Goal: Task Accomplishment & Management: Manage account settings

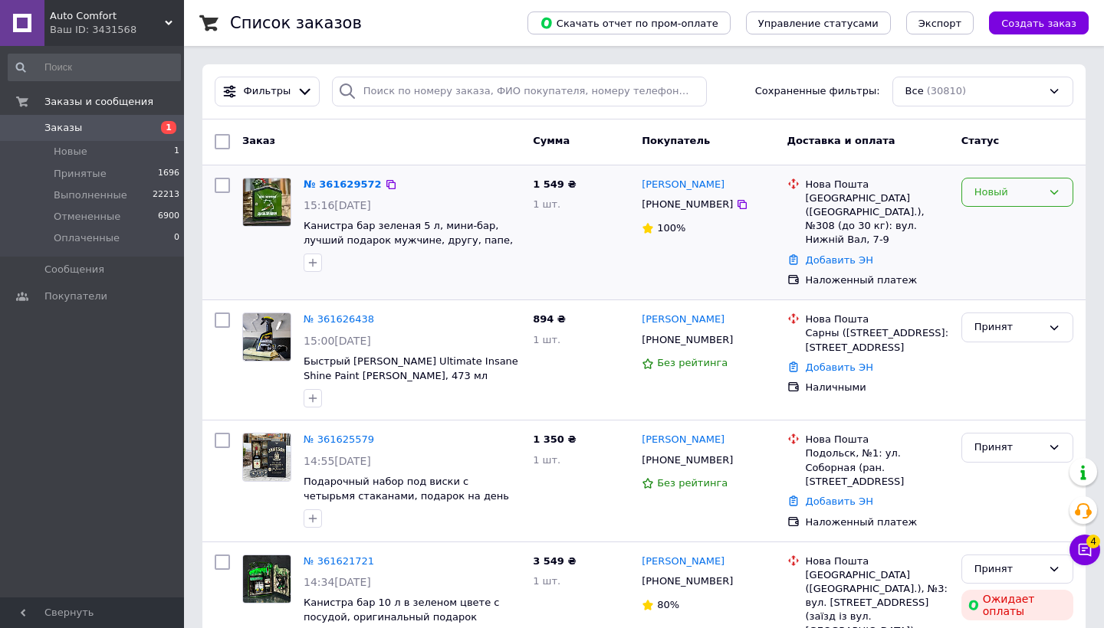
click at [991, 195] on div "Новый" at bounding box center [1007, 193] width 67 height 16
click at [1001, 225] on li "Принят" at bounding box center [1017, 224] width 110 height 28
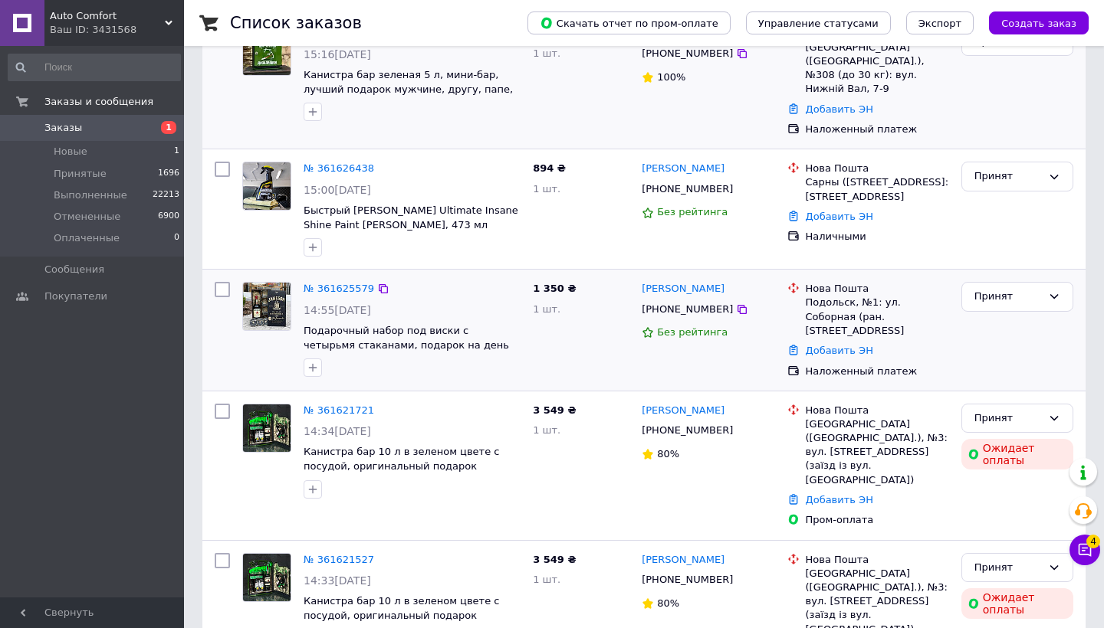
scroll to position [149, 0]
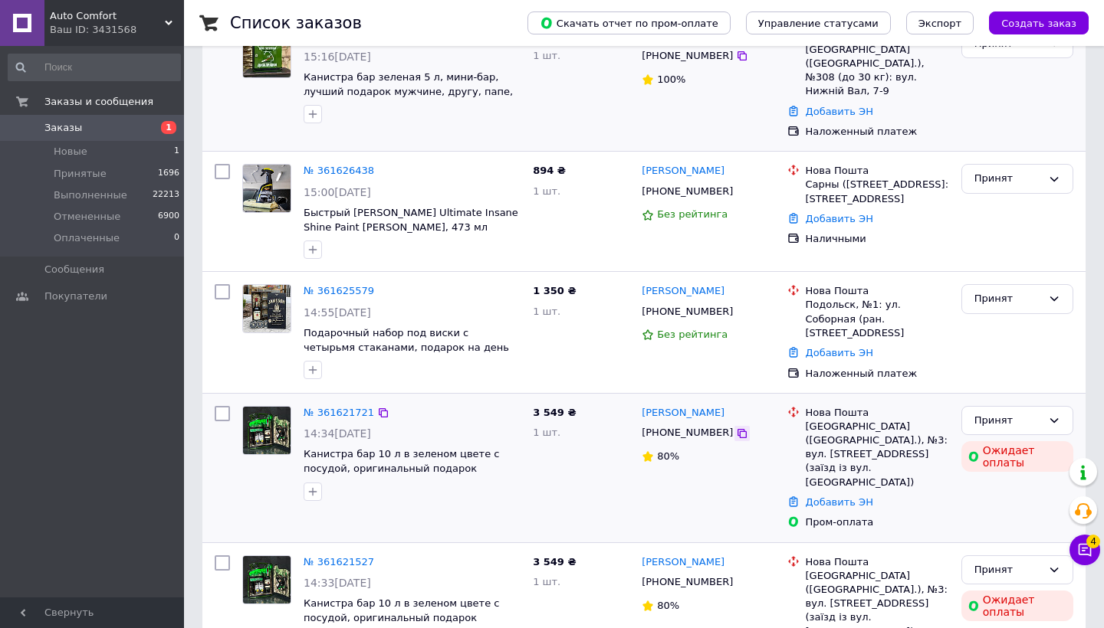
click at [737, 429] on icon at bounding box center [741, 433] width 9 height 9
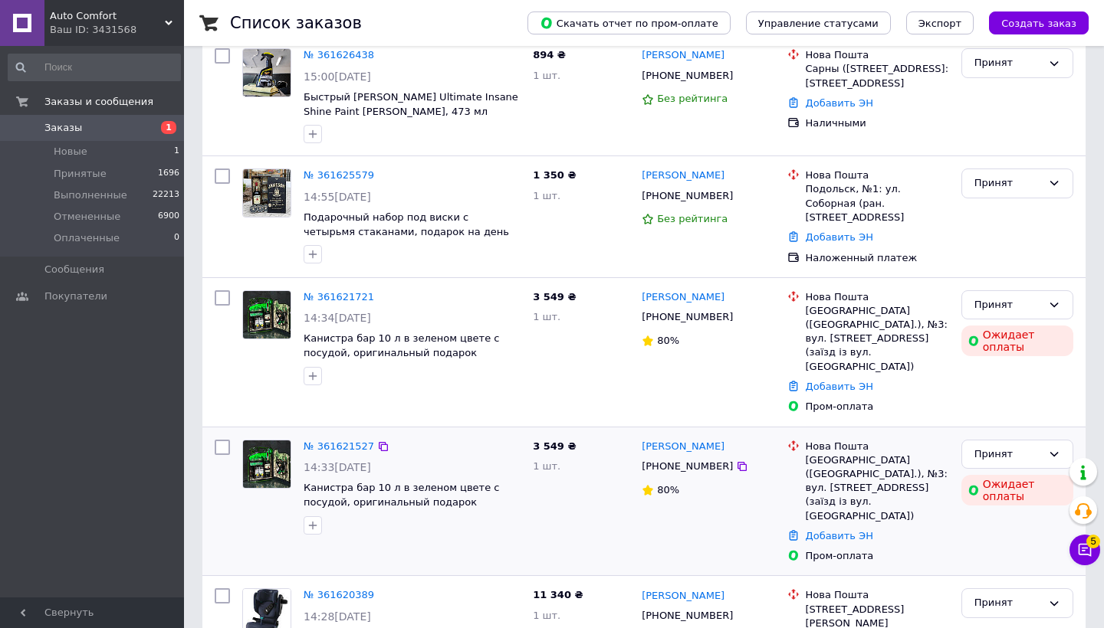
scroll to position [265, 0]
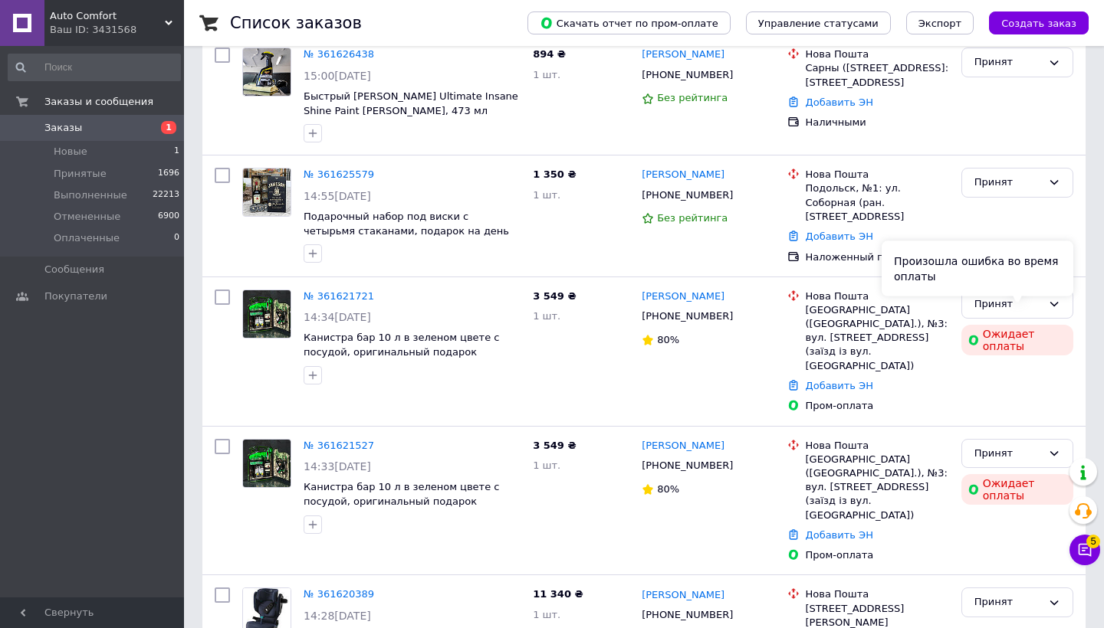
click at [1024, 284] on div "Произошла ошибка во время оплаты" at bounding box center [977, 268] width 192 height 55
click at [1028, 297] on div "Принят" at bounding box center [1007, 305] width 67 height 16
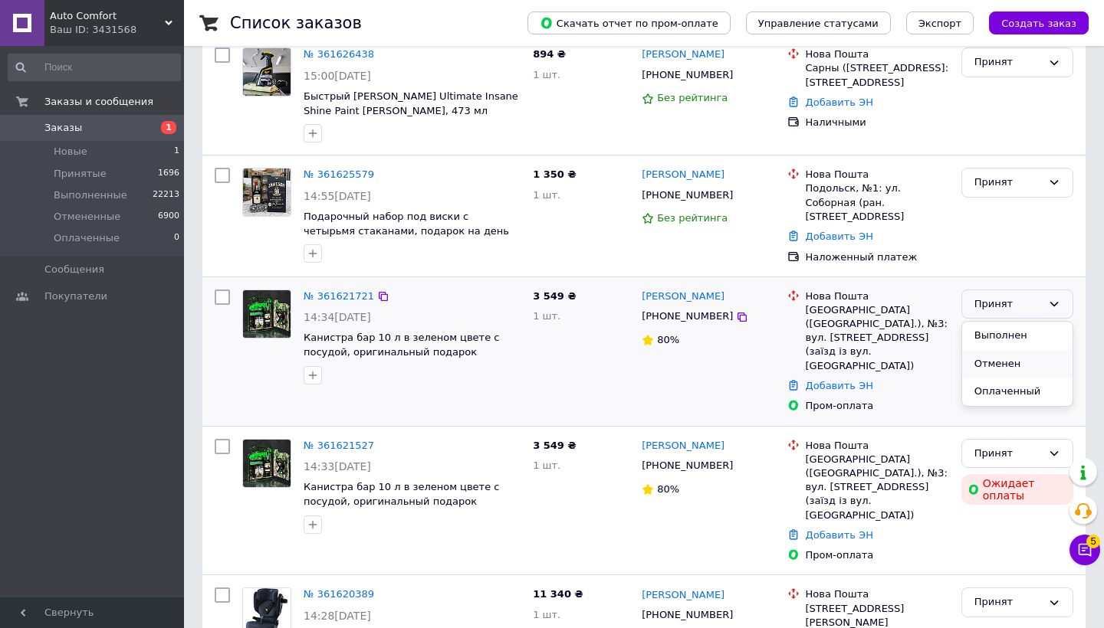
click at [1009, 350] on li "Отменен" at bounding box center [1017, 364] width 110 height 28
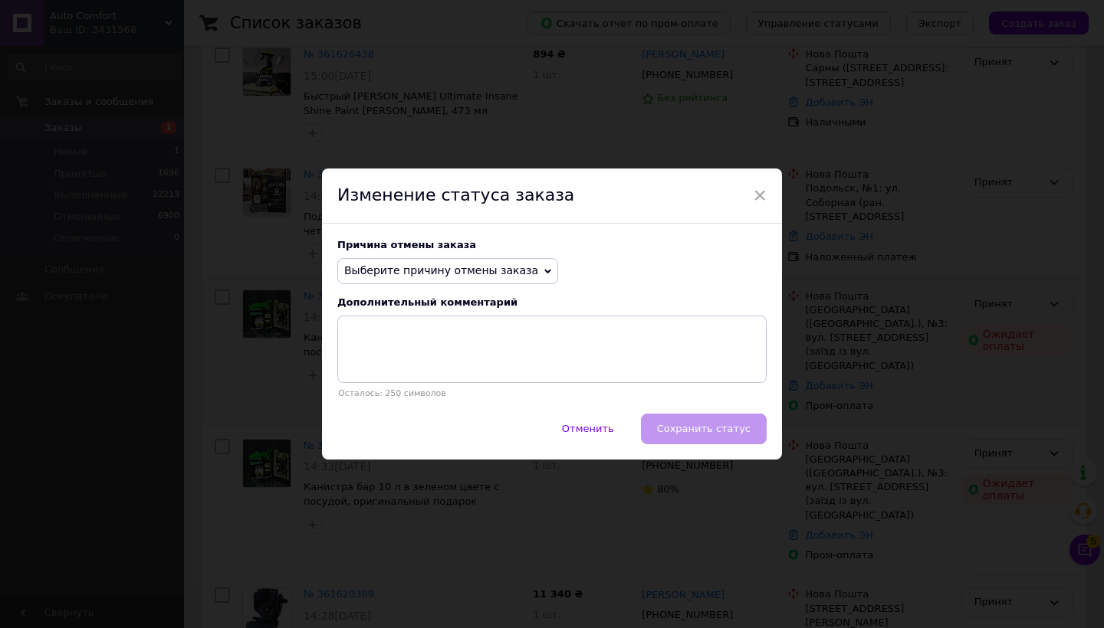
click at [400, 276] on span "Выберите причину отмены заказа" at bounding box center [441, 270] width 194 height 12
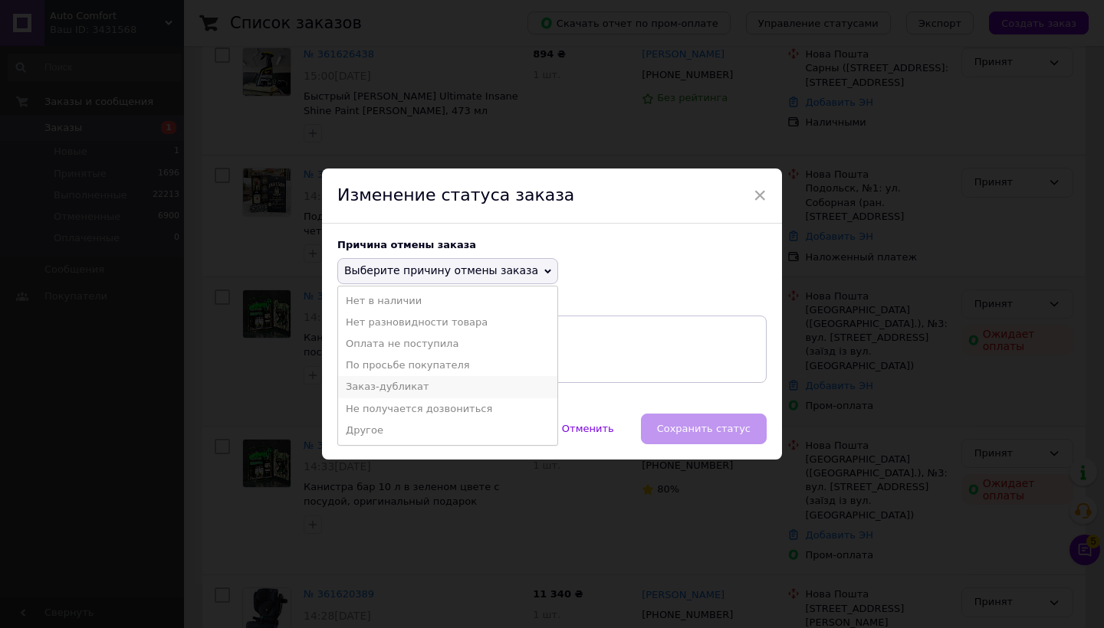
click at [396, 389] on li "Заказ-дубликат" at bounding box center [447, 386] width 219 height 21
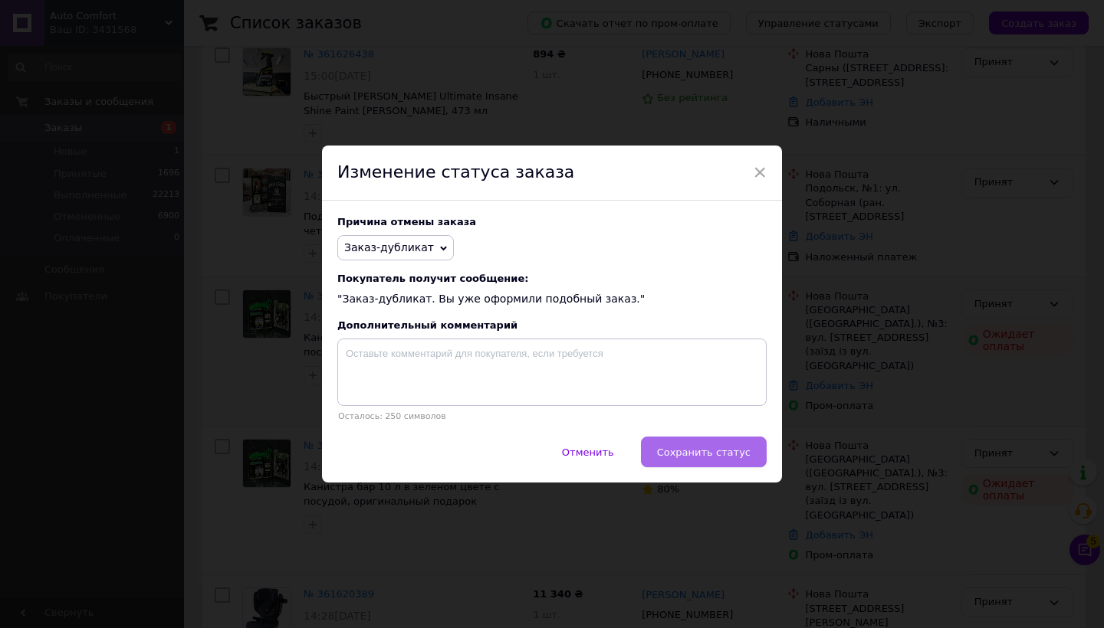
click at [706, 468] on button "Сохранить статус" at bounding box center [704, 452] width 126 height 31
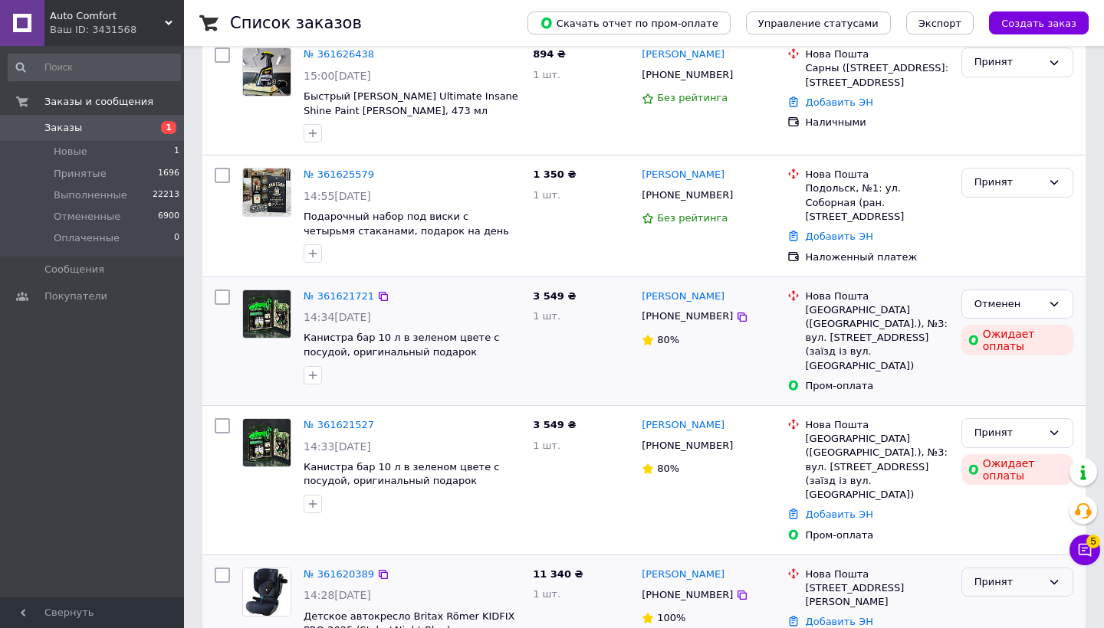
click at [1004, 575] on div "Принят" at bounding box center [1007, 583] width 67 height 16
click at [1000, 575] on div "Принят" at bounding box center [1007, 583] width 67 height 16
click at [1009, 400] on div "Произошла ошибка во время оплаты" at bounding box center [977, 388] width 192 height 55
click at [1016, 425] on div "Принят" at bounding box center [1007, 433] width 67 height 16
click at [1005, 479] on li "Отменен" at bounding box center [1017, 493] width 110 height 28
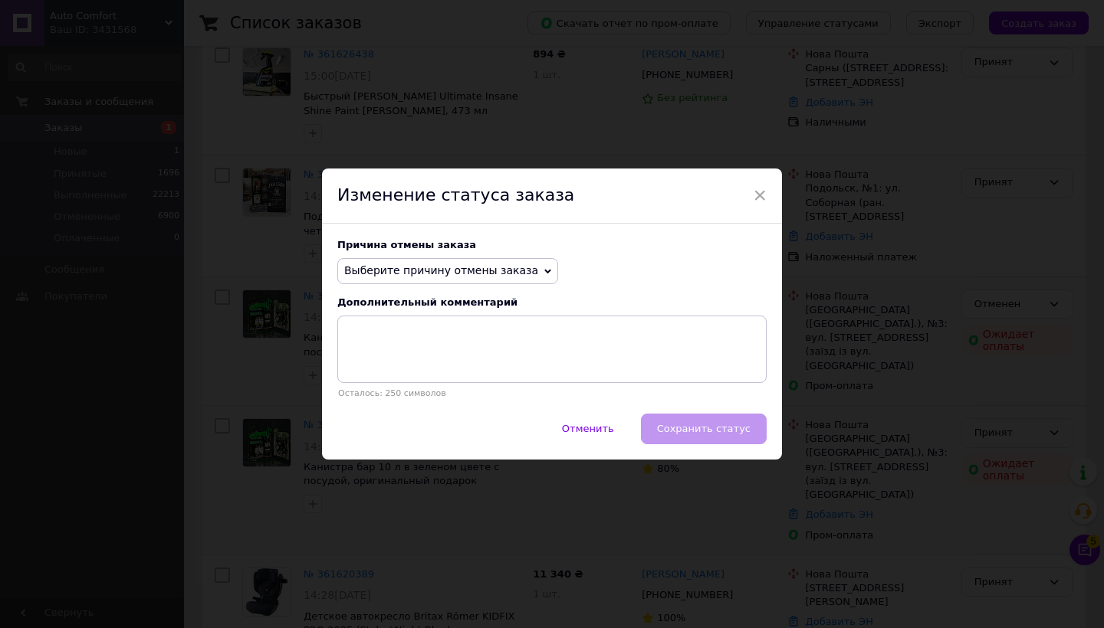
click at [468, 270] on span "Выберите причину отмены заказа" at bounding box center [441, 270] width 194 height 12
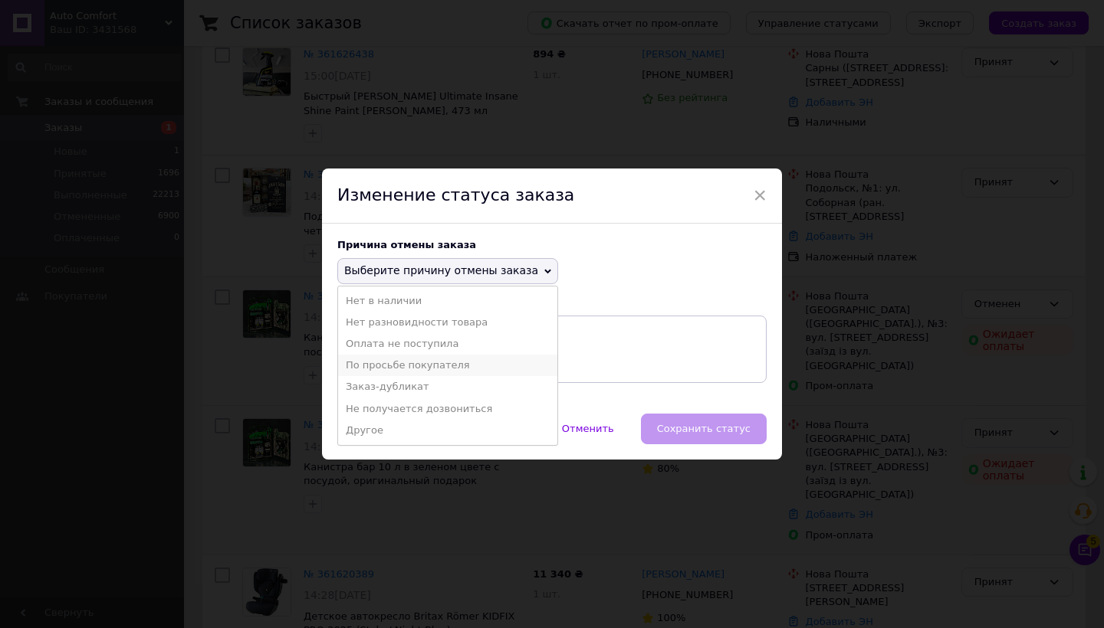
click at [401, 363] on li "По просьбе покупателя" at bounding box center [447, 365] width 219 height 21
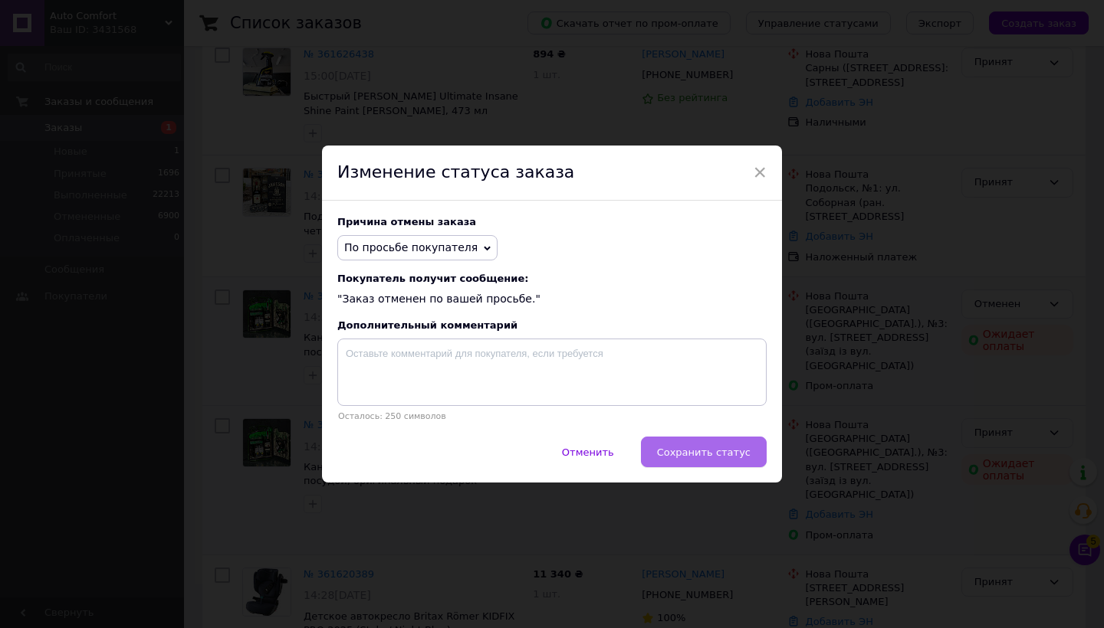
click at [679, 453] on span "Сохранить статус" at bounding box center [704, 452] width 94 height 11
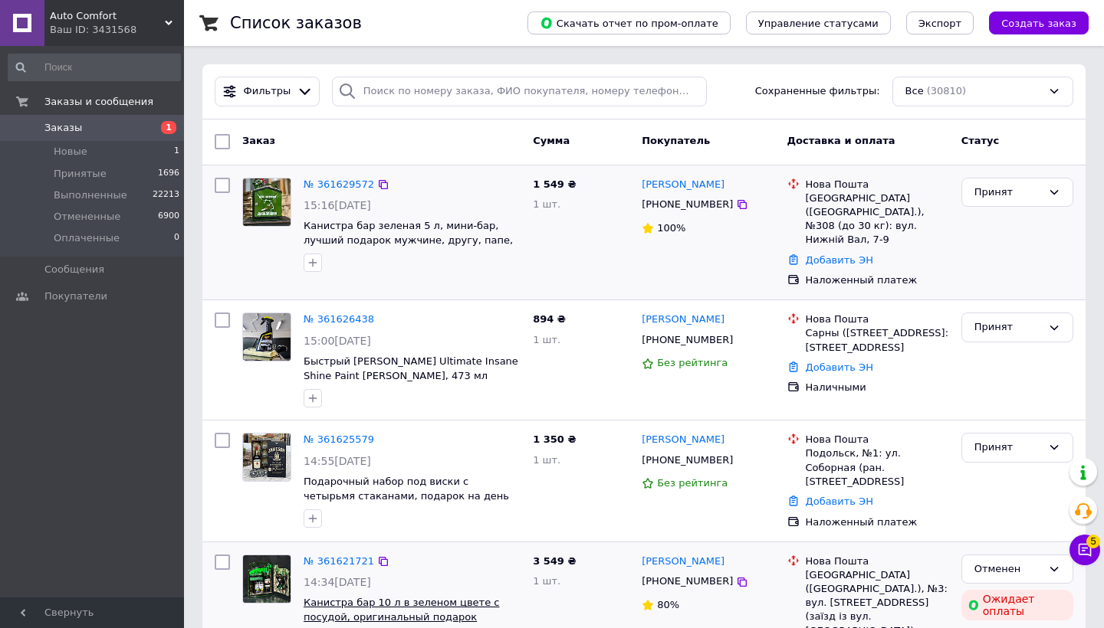
scroll to position [0, 0]
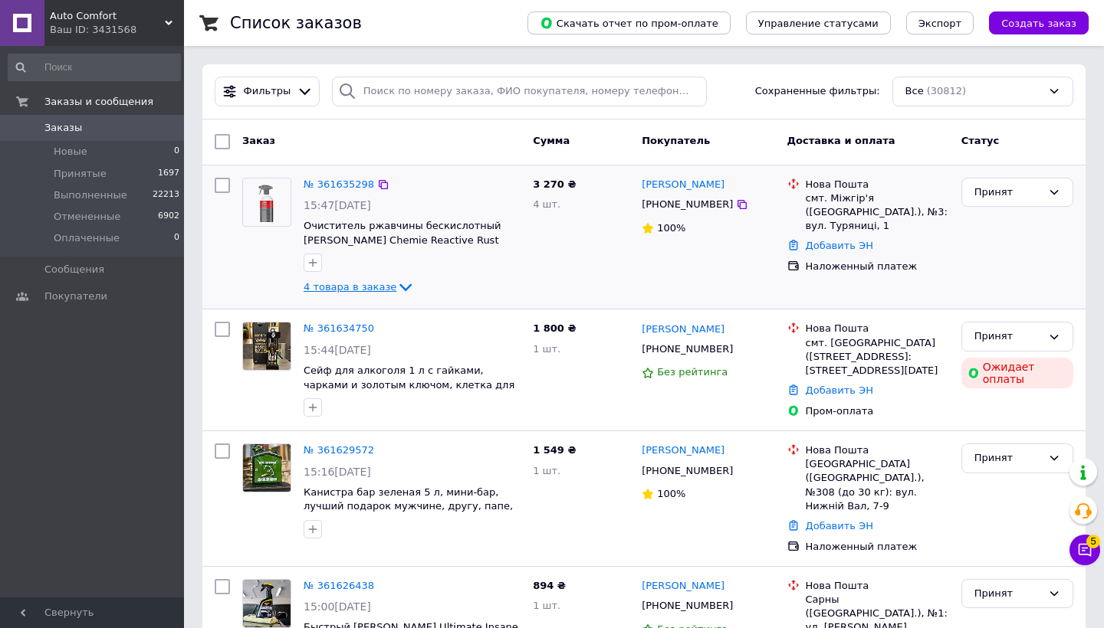
click at [383, 284] on span "4 товара в заказе" at bounding box center [350, 286] width 93 height 11
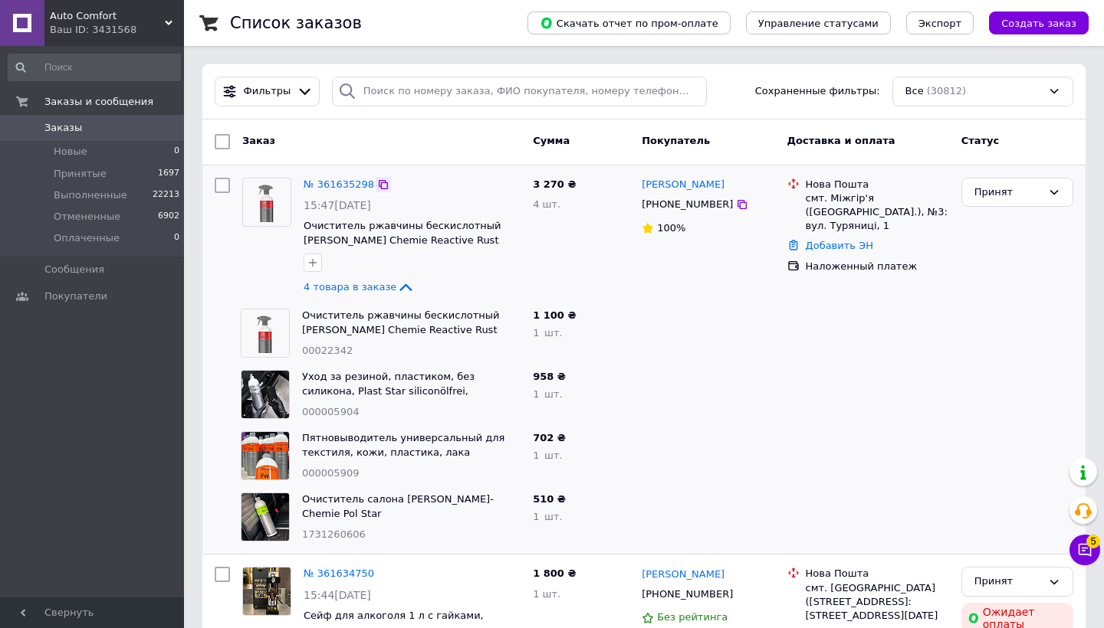
click at [382, 187] on icon at bounding box center [383, 185] width 12 height 12
click at [336, 287] on span "4 товара в заказе" at bounding box center [350, 286] width 93 height 11
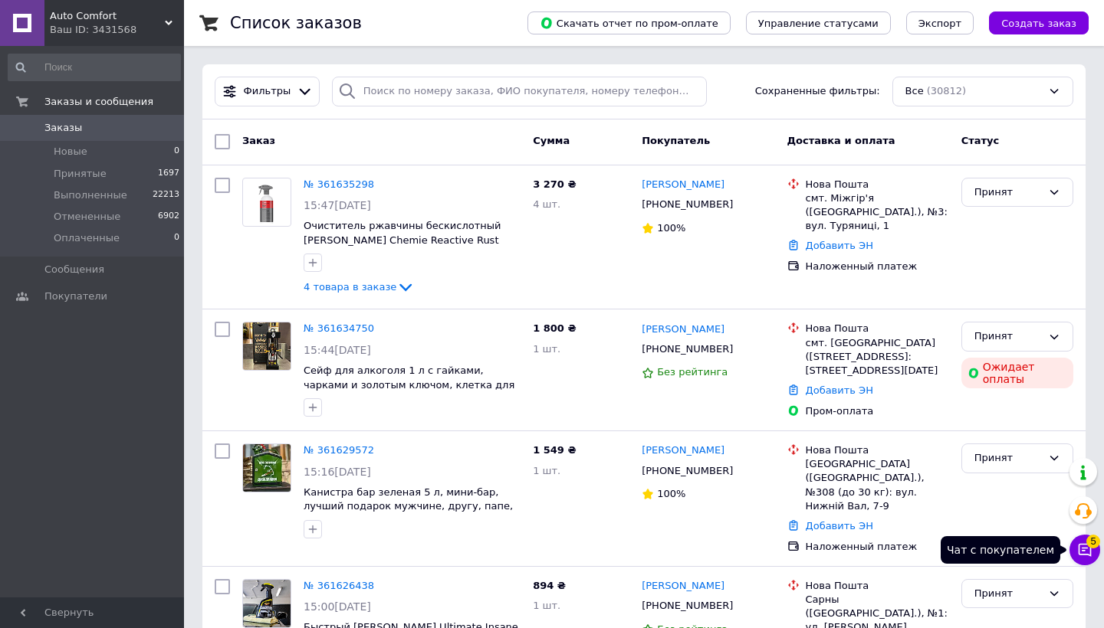
click at [1084, 556] on icon at bounding box center [1084, 550] width 15 height 15
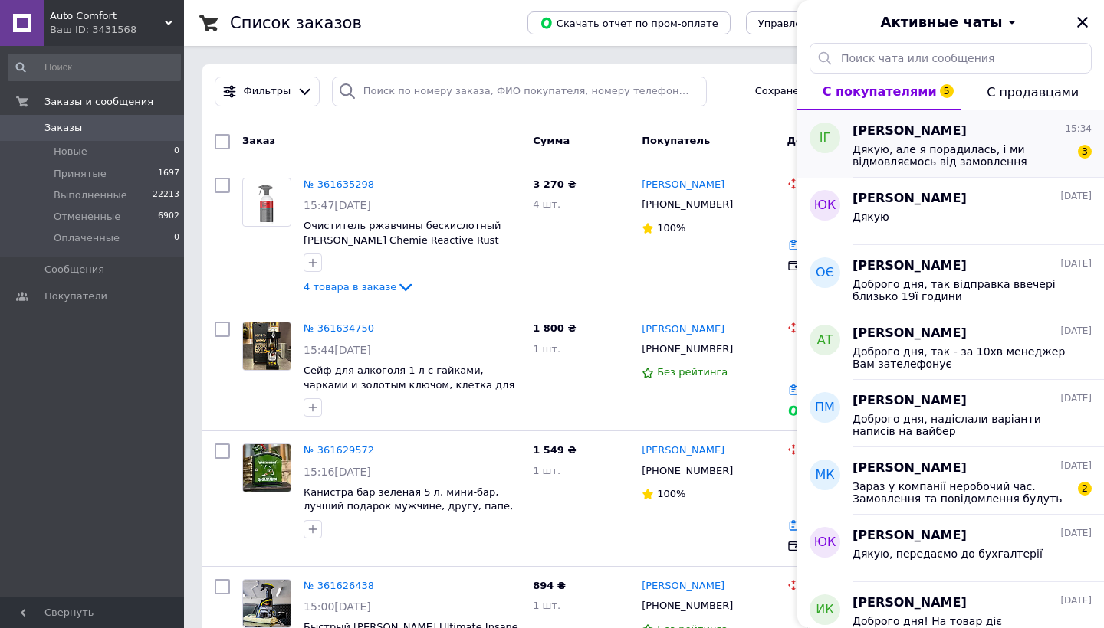
click at [958, 161] on span "Дякую, але я порадилась, і ми відмовляємось від замовлення" at bounding box center [961, 155] width 218 height 25
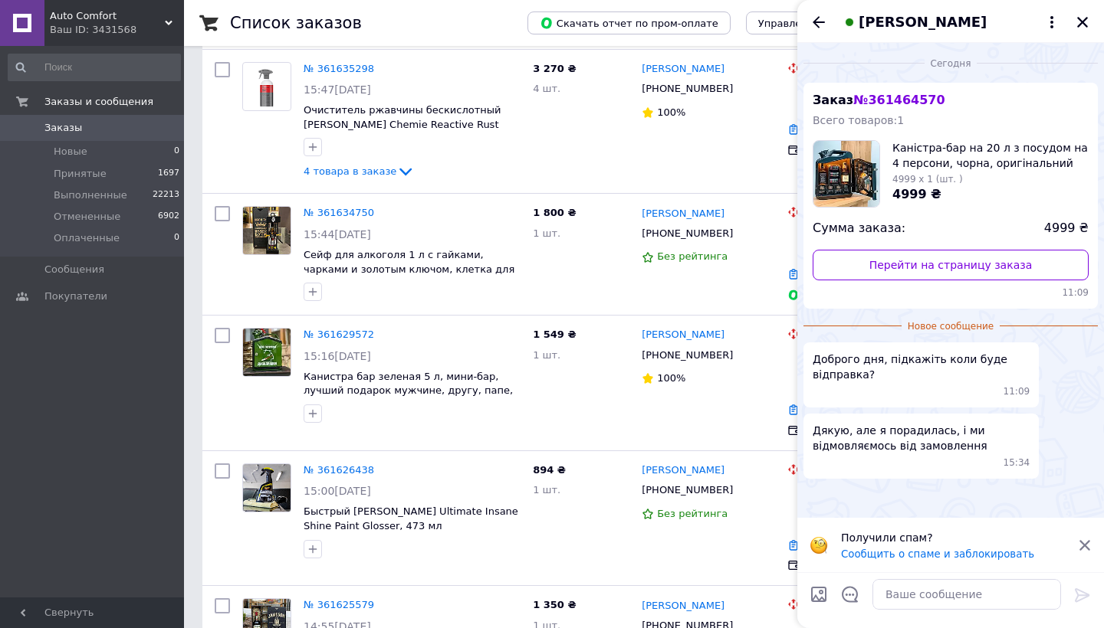
scroll to position [145, 0]
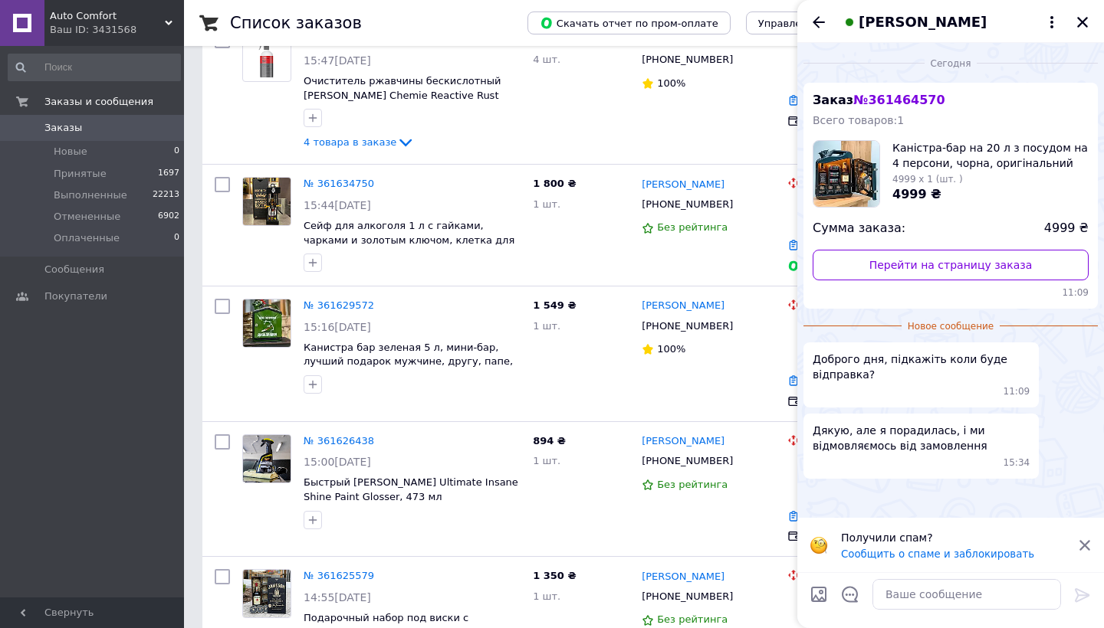
click at [1085, 542] on icon at bounding box center [1085, 546] width 14 height 14
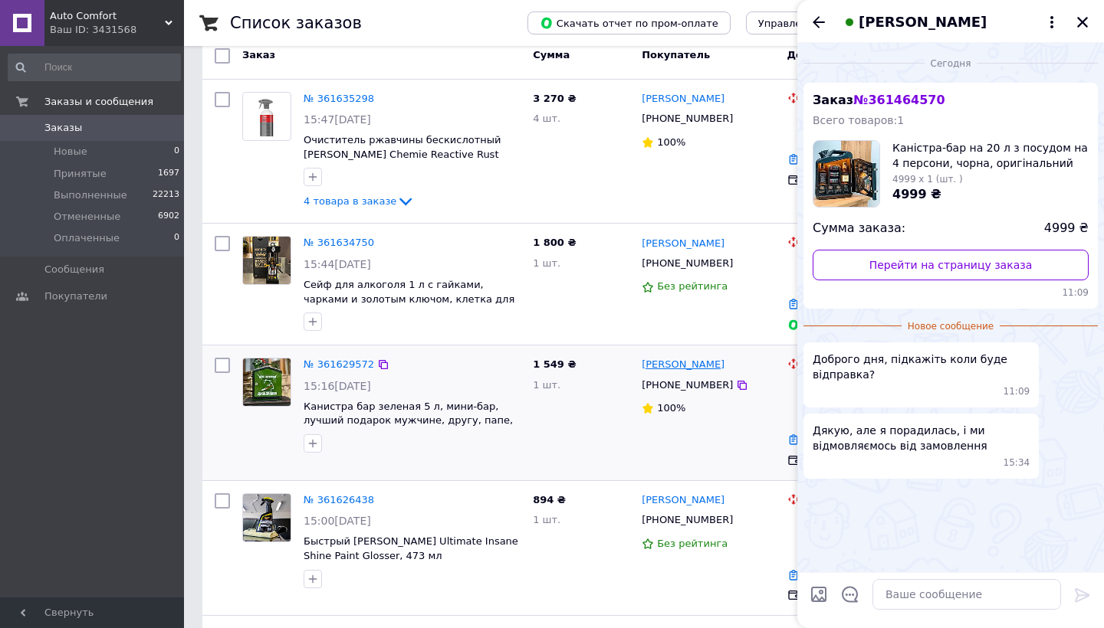
scroll to position [90, 0]
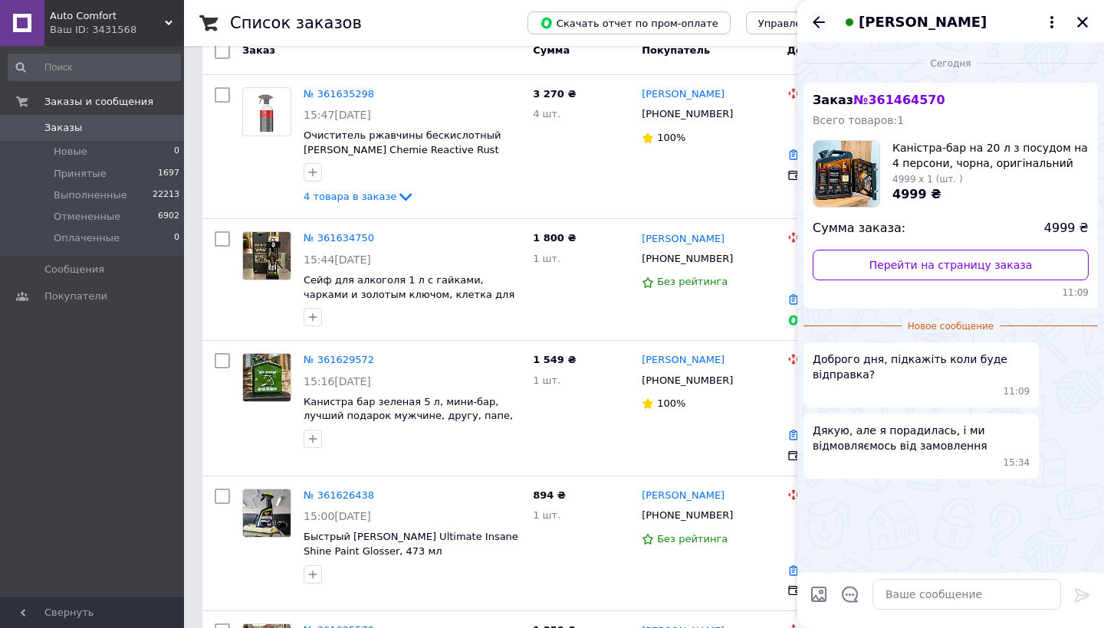
click at [819, 28] on icon "Назад" at bounding box center [818, 22] width 18 height 18
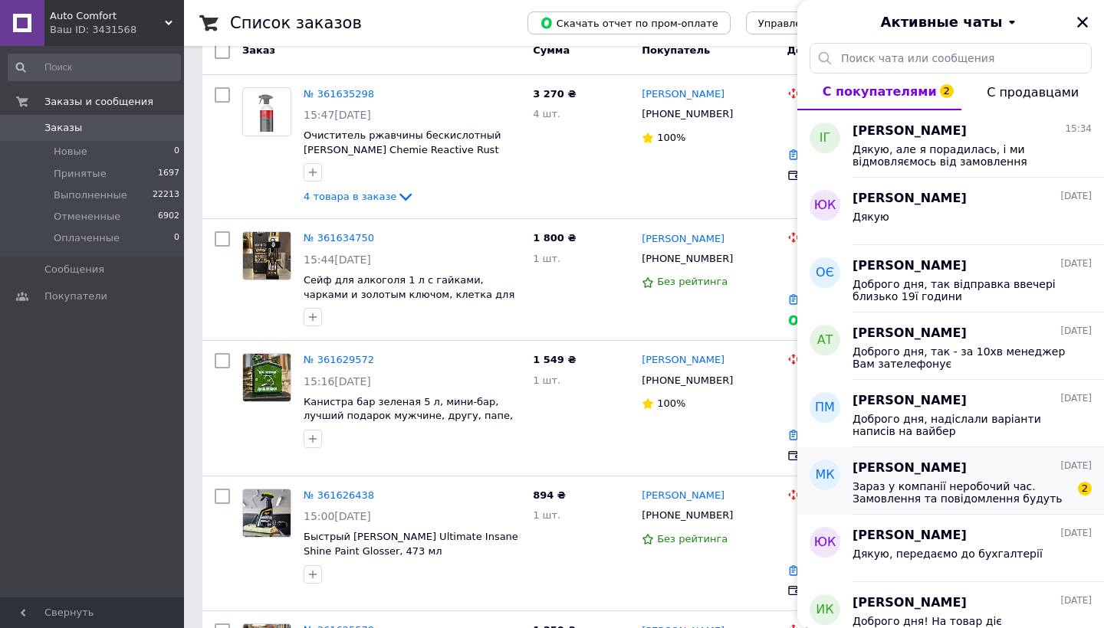
click at [922, 484] on span "Зараз у компанії неробочий час. Замовлення та повідомлення будуть оброблені з 0…" at bounding box center [961, 493] width 218 height 25
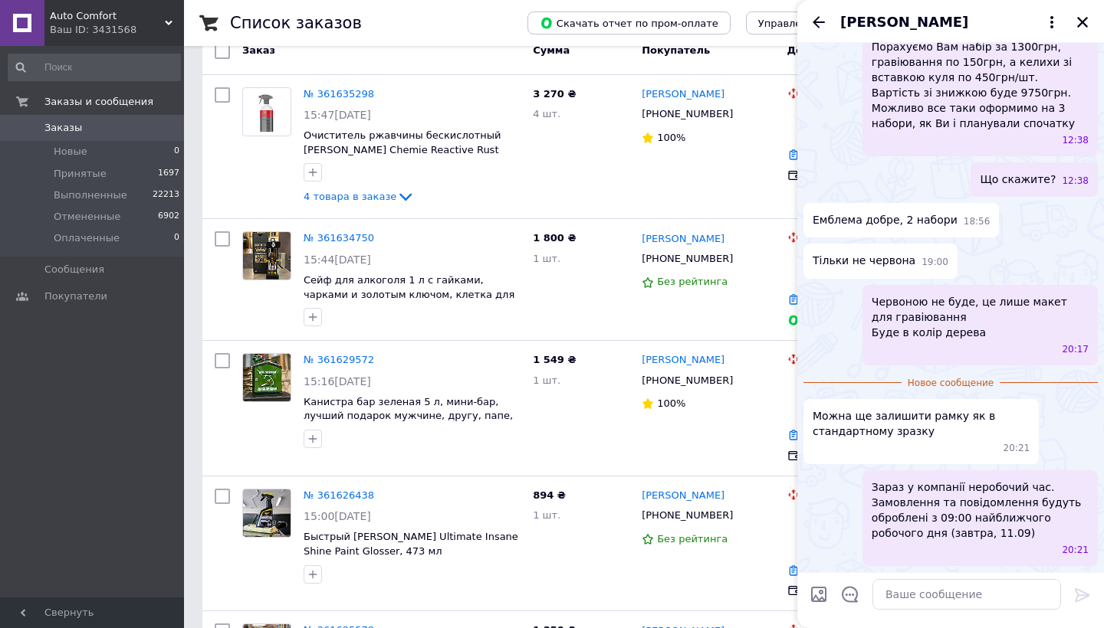
scroll to position [1235, 0]
click at [812, 24] on icon "Назад" at bounding box center [818, 22] width 18 height 18
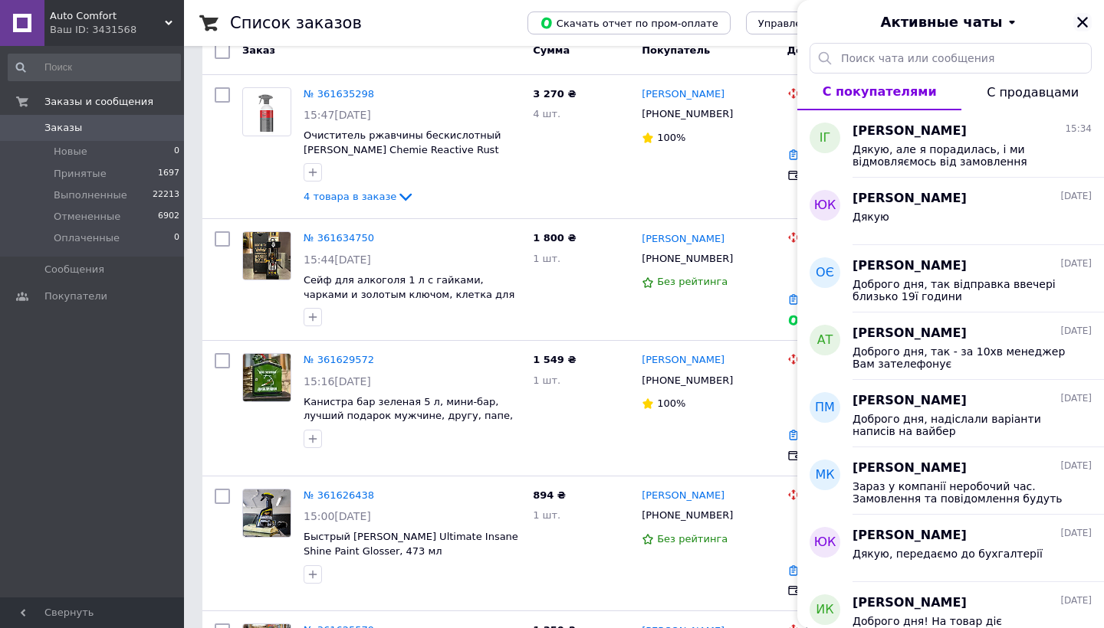
click at [1088, 25] on icon "Закрыть" at bounding box center [1082, 22] width 14 height 14
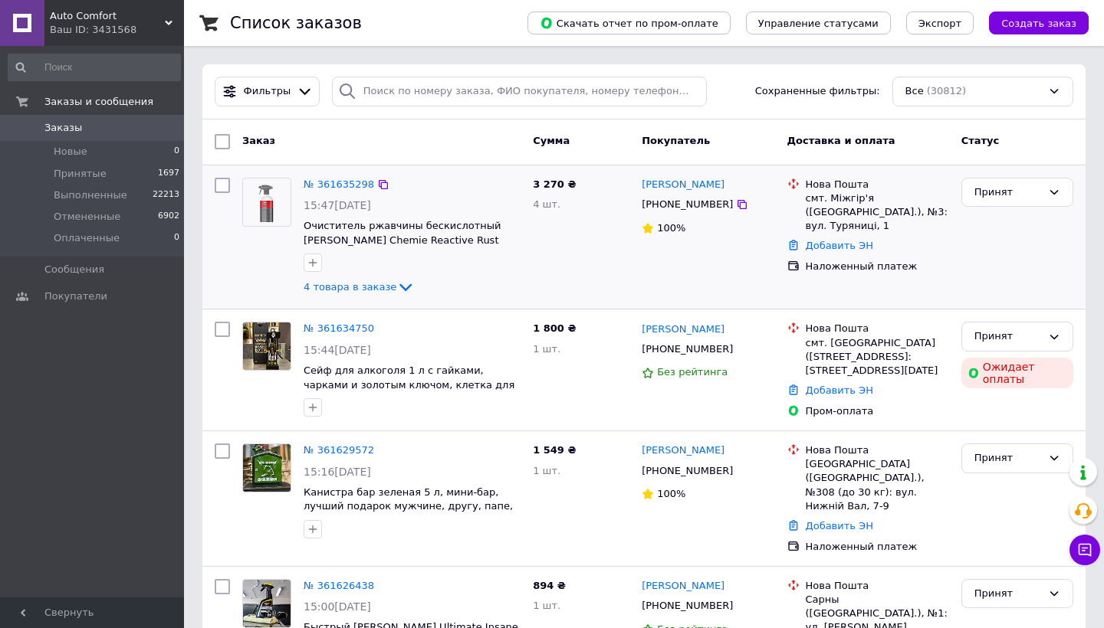
scroll to position [0, 0]
